Goal: Go to known website: Access a specific website the user already knows

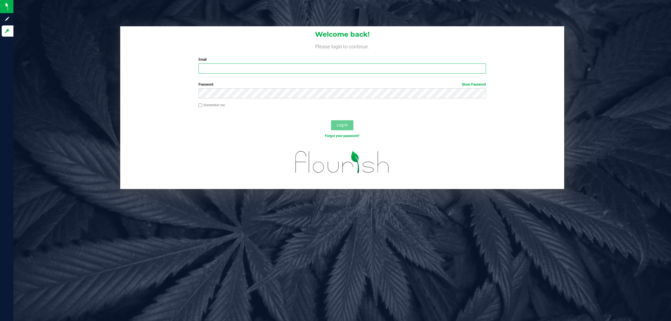
click at [323, 69] on input "Email" at bounding box center [342, 68] width 288 height 10
type input "[EMAIL_ADDRESS][DOMAIN_NAME]"
click at [331, 120] on button "Log In" at bounding box center [342, 125] width 22 height 10
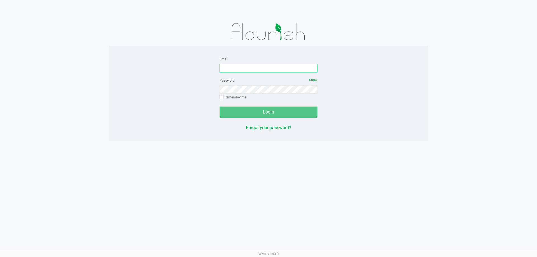
click at [245, 66] on input "Email" at bounding box center [268, 68] width 98 height 8
type input "[EMAIL_ADDRESS][DOMAIN_NAME]"
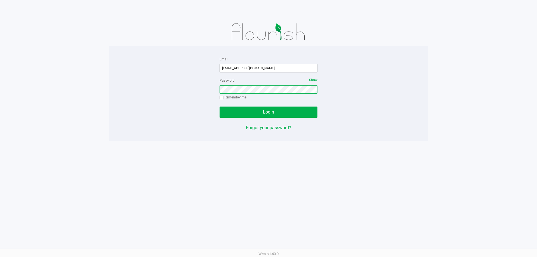
click at [219, 106] on button "Login" at bounding box center [268, 111] width 98 height 11
